Goal: Task Accomplishment & Management: Manage account settings

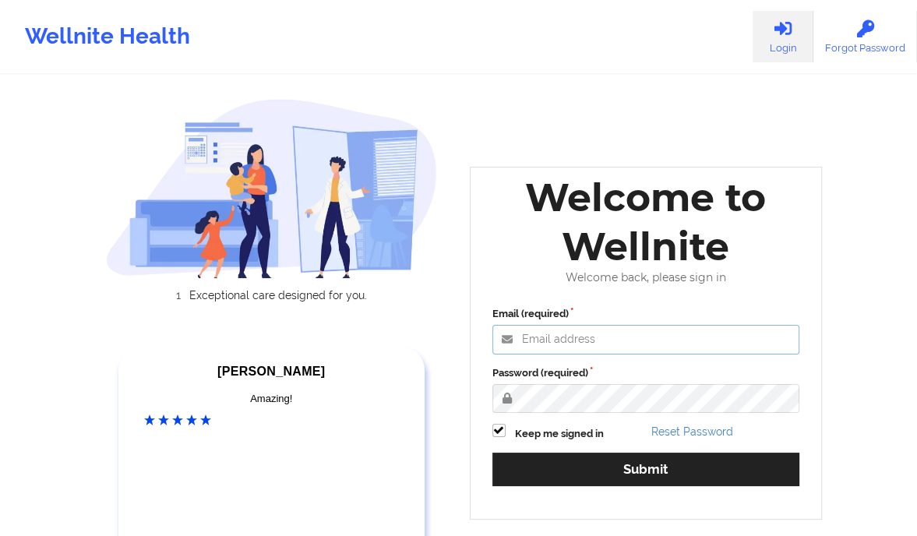
click at [598, 345] on input "Email (required)" at bounding box center [646, 340] width 308 height 30
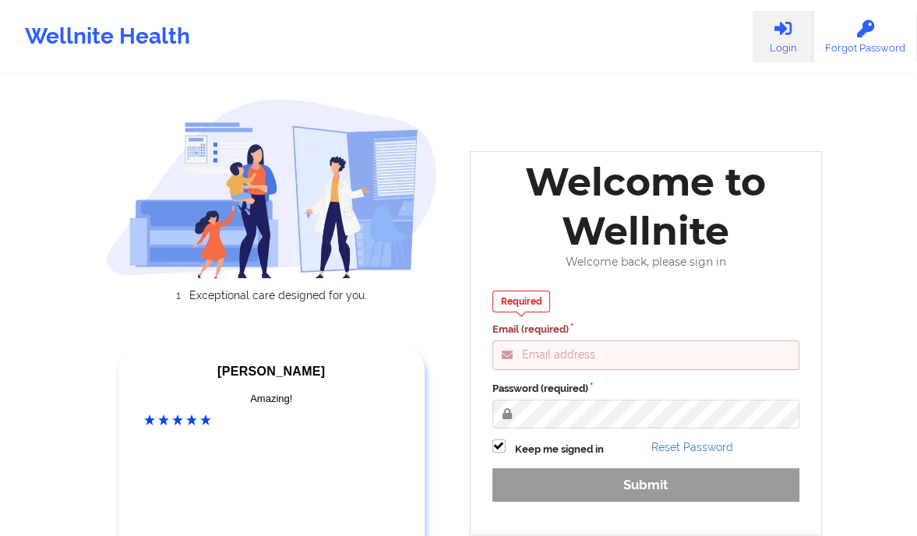
type input "[PERSON_NAME][EMAIL_ADDRESS][DOMAIN_NAME]"
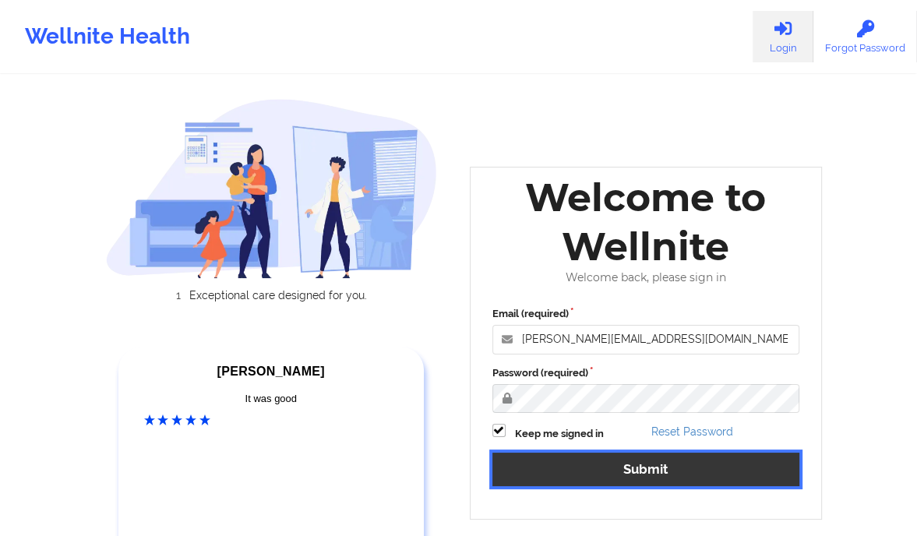
click at [648, 473] on button "Submit" at bounding box center [646, 470] width 308 height 34
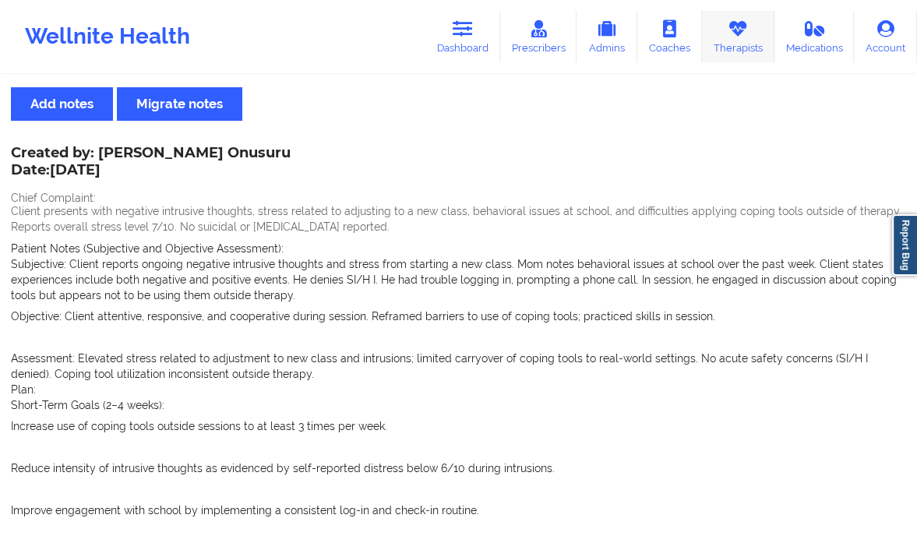
click at [736, 23] on icon at bounding box center [738, 28] width 20 height 17
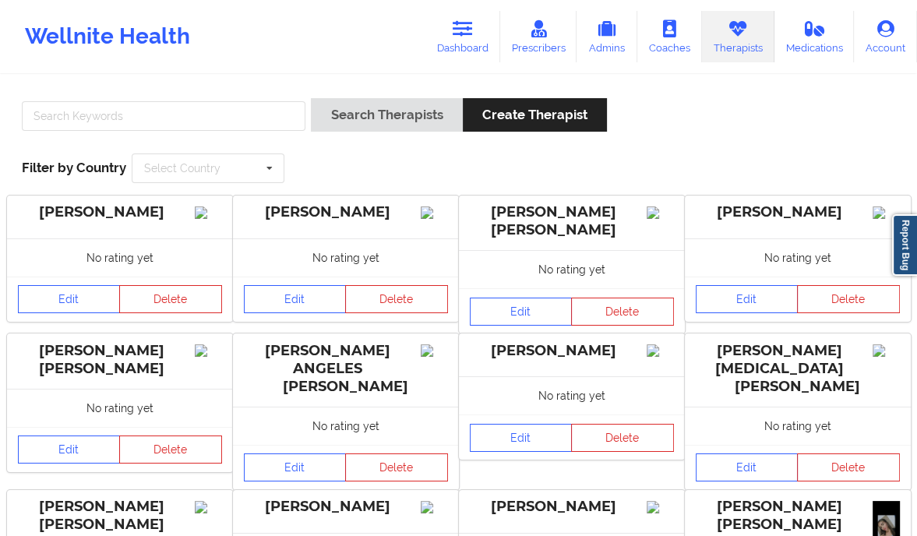
click at [159, 132] on div at bounding box center [163, 120] width 295 height 44
click at [128, 123] on input "text" at bounding box center [164, 116] width 284 height 30
paste input "[PERSON_NAME]"
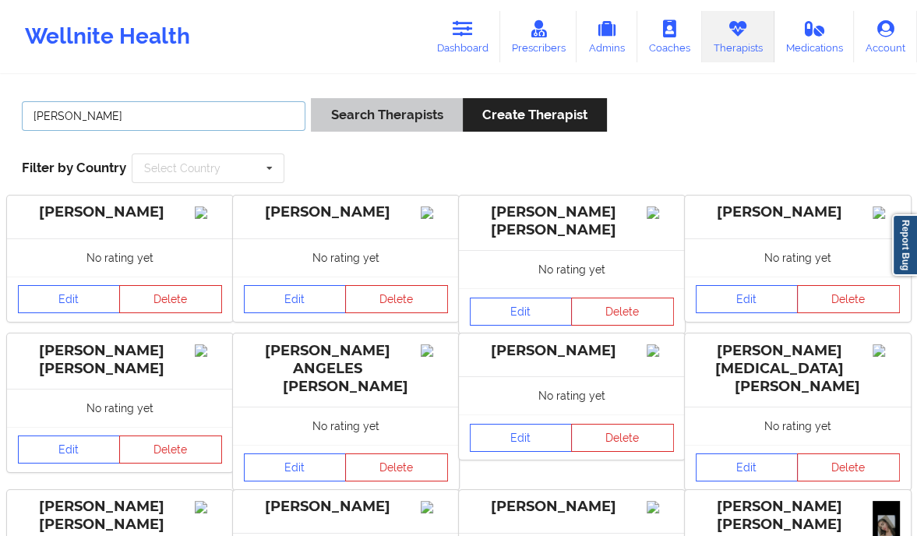
type input "[PERSON_NAME]"
click at [373, 117] on button "Search Therapists" at bounding box center [386, 115] width 151 height 34
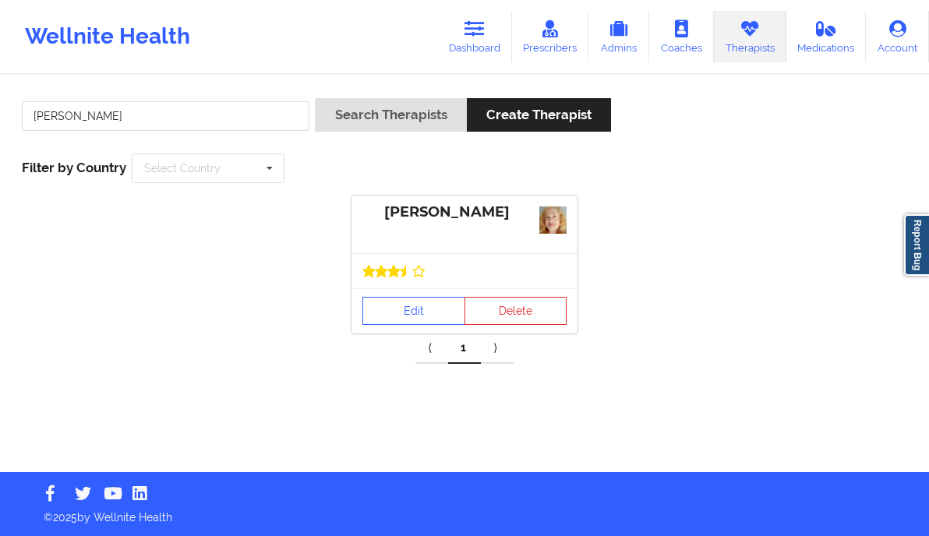
click at [464, 210] on div "[PERSON_NAME]" at bounding box center [464, 212] width 204 height 18
click at [418, 224] on div "[PERSON_NAME]" at bounding box center [464, 225] width 226 height 58
click at [403, 305] on link "Edit" at bounding box center [413, 311] width 103 height 28
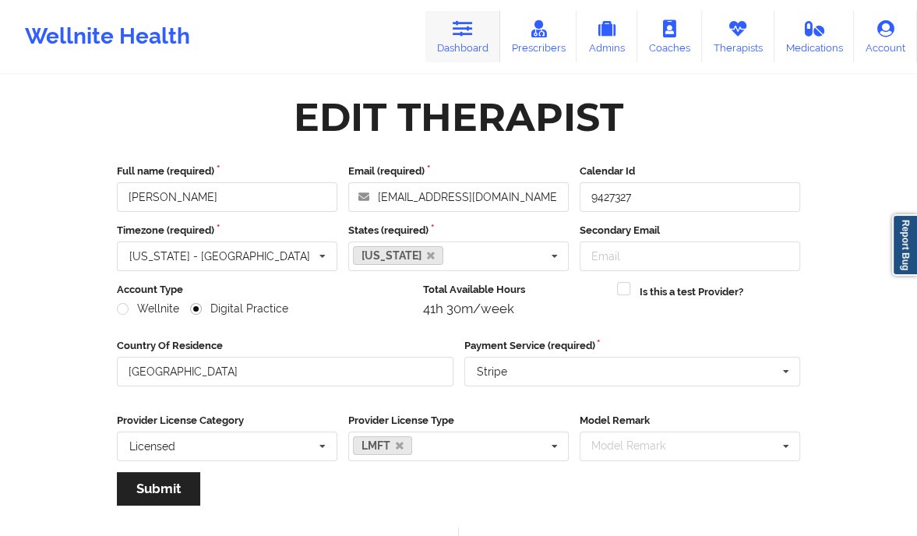
click at [483, 30] on link "Dashboard" at bounding box center [462, 36] width 75 height 51
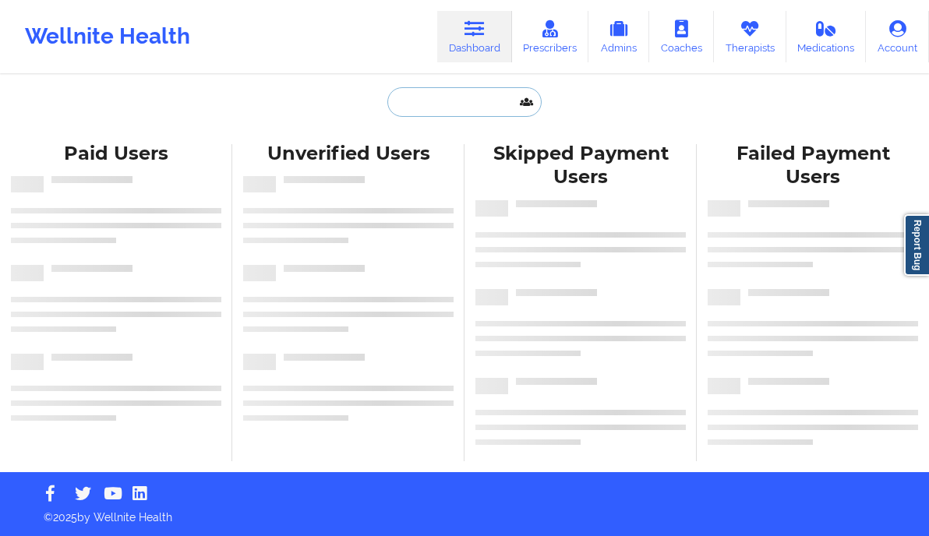
click at [425, 93] on input "text" at bounding box center [464, 102] width 154 height 30
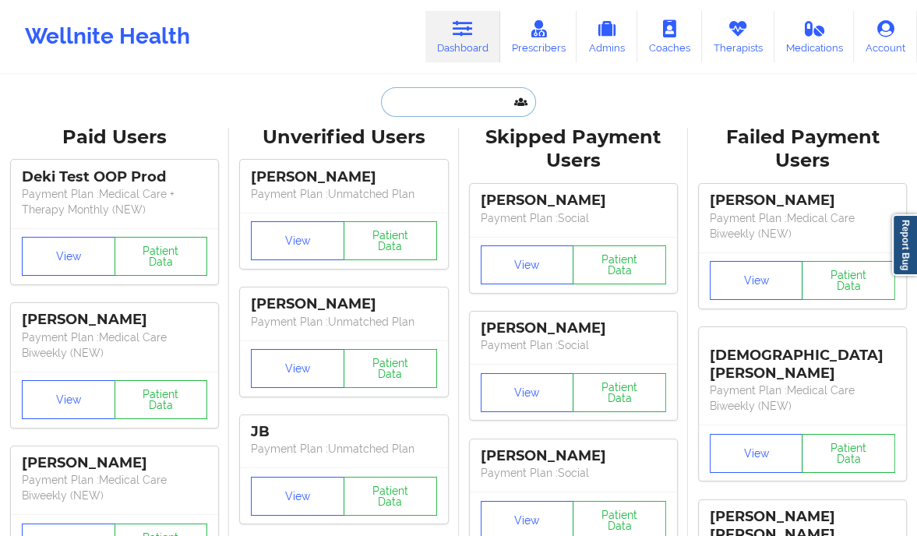
paste input "7864741030"
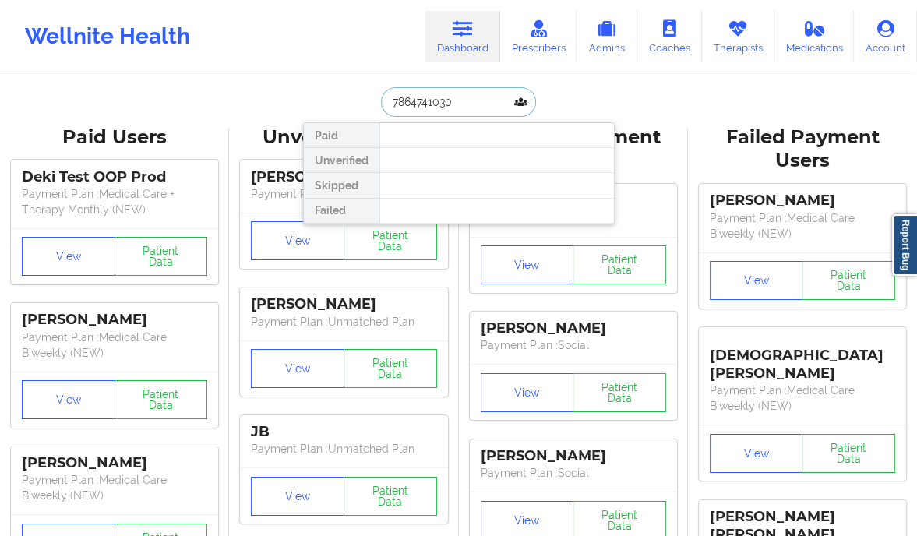
click at [387, 97] on input "7864741030" at bounding box center [458, 102] width 154 height 30
type input "[PHONE_NUMBER]"
click at [436, 108] on input "[PHONE_NUMBER]" at bounding box center [458, 102] width 154 height 30
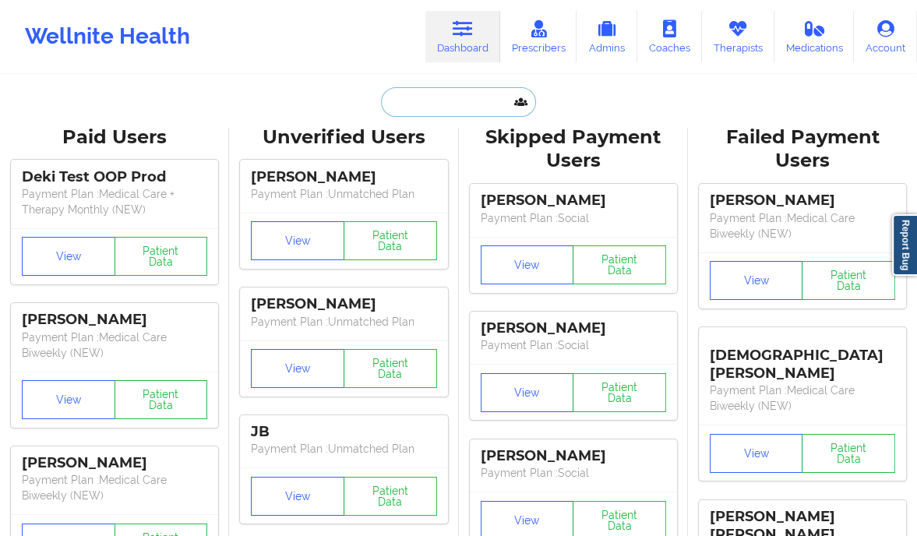
click at [422, 106] on input "text" at bounding box center [458, 102] width 154 height 30
paste input "MAGDARLENE LORTHE"
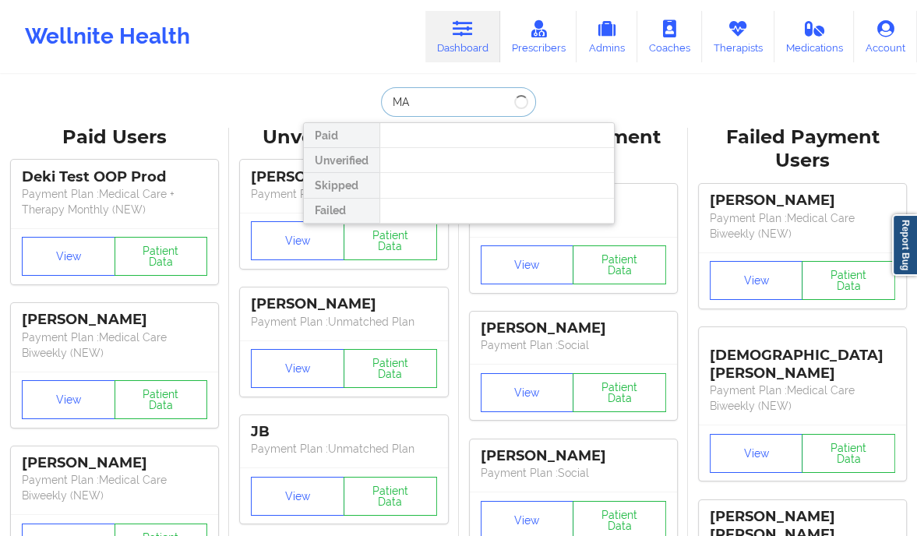
type input "M"
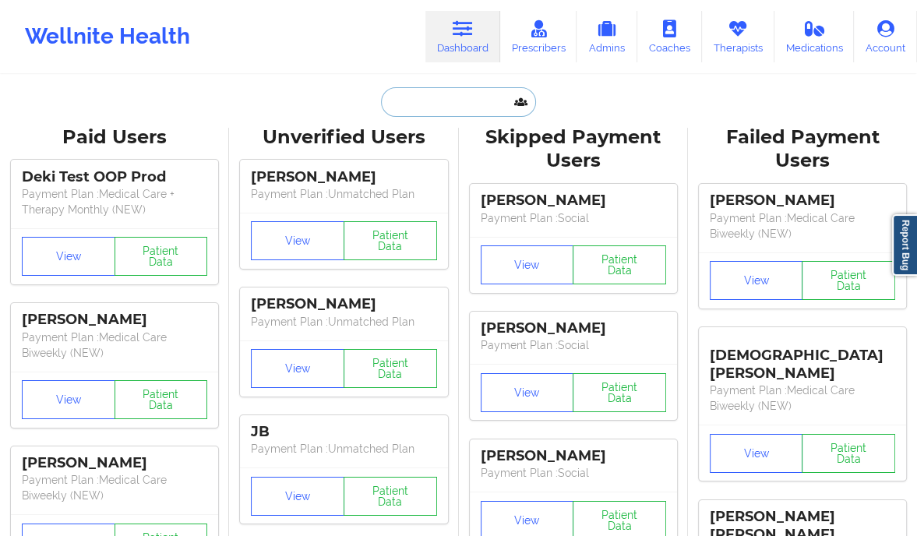
click at [433, 105] on input "text" at bounding box center [458, 102] width 154 height 30
paste input "DARLINELORTHE17@GMAIL.COM"
type input "DARLINELORTHE17@GMAIL.COM"
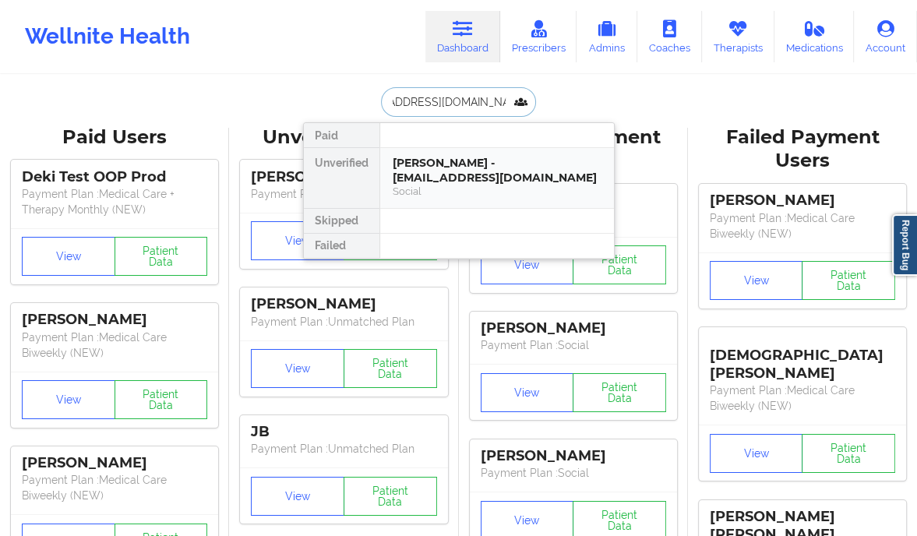
click at [432, 162] on div "Magdarline Lorthe - darlinelorthe17@gmail.com" at bounding box center [497, 170] width 209 height 29
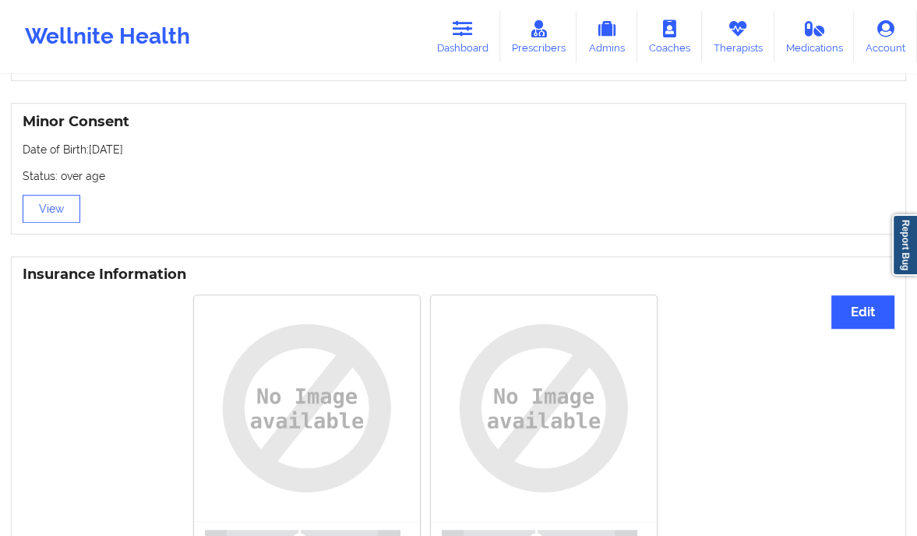
scroll to position [1093, 0]
